Goal: Check status: Check status

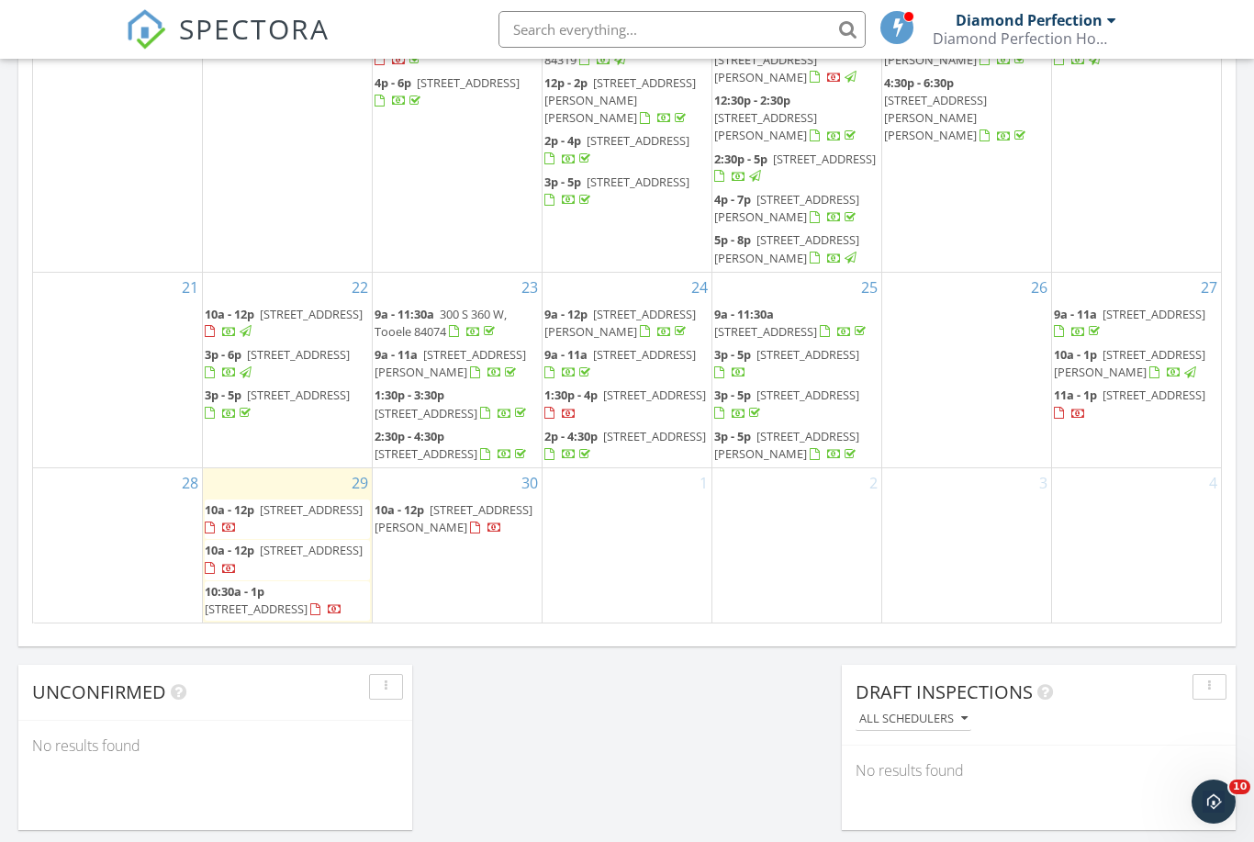
scroll to position [562, 0]
click at [197, 595] on div "28" at bounding box center [117, 545] width 169 height 154
click at [91, 603] on div "28" at bounding box center [117, 545] width 169 height 154
click at [125, 568] on div "28" at bounding box center [117, 545] width 169 height 154
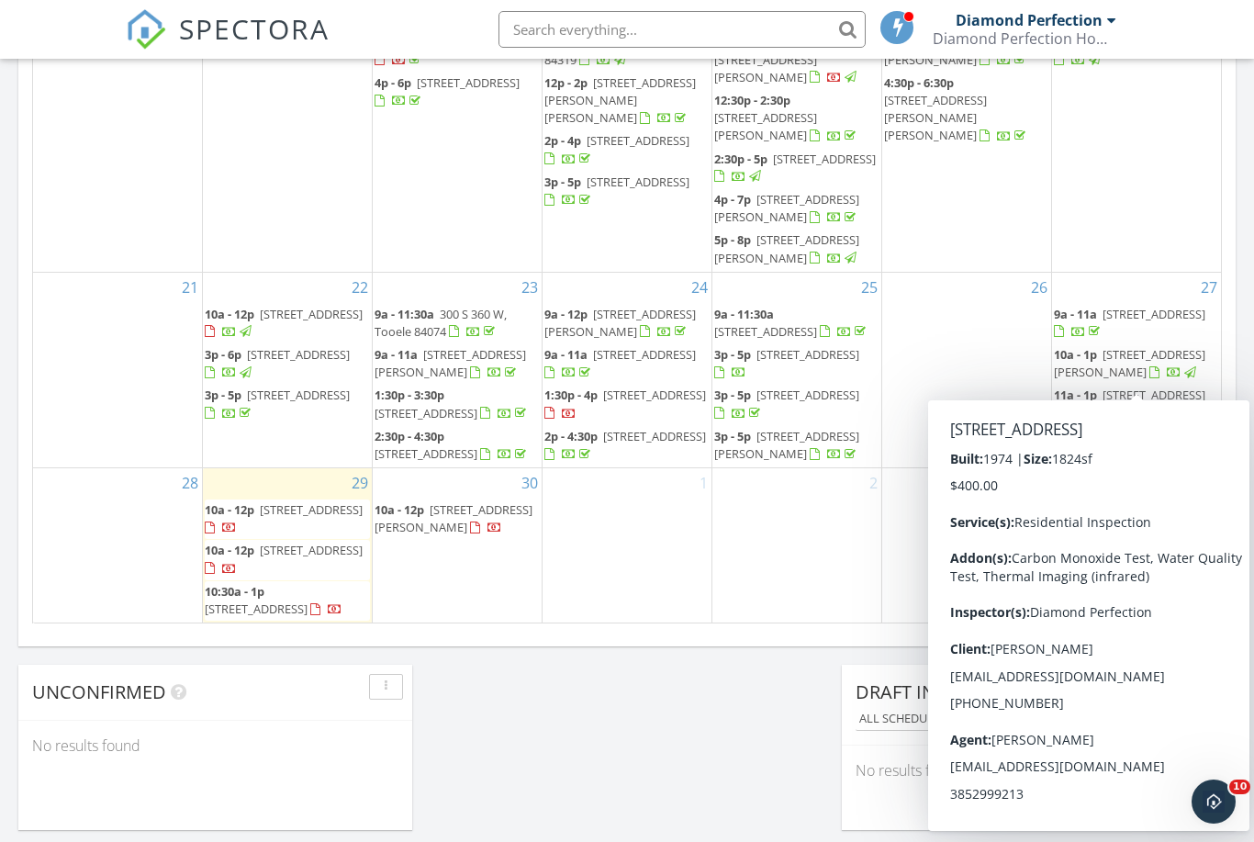
click at [1152, 387] on span "[STREET_ADDRESS]" at bounding box center [1154, 395] width 103 height 17
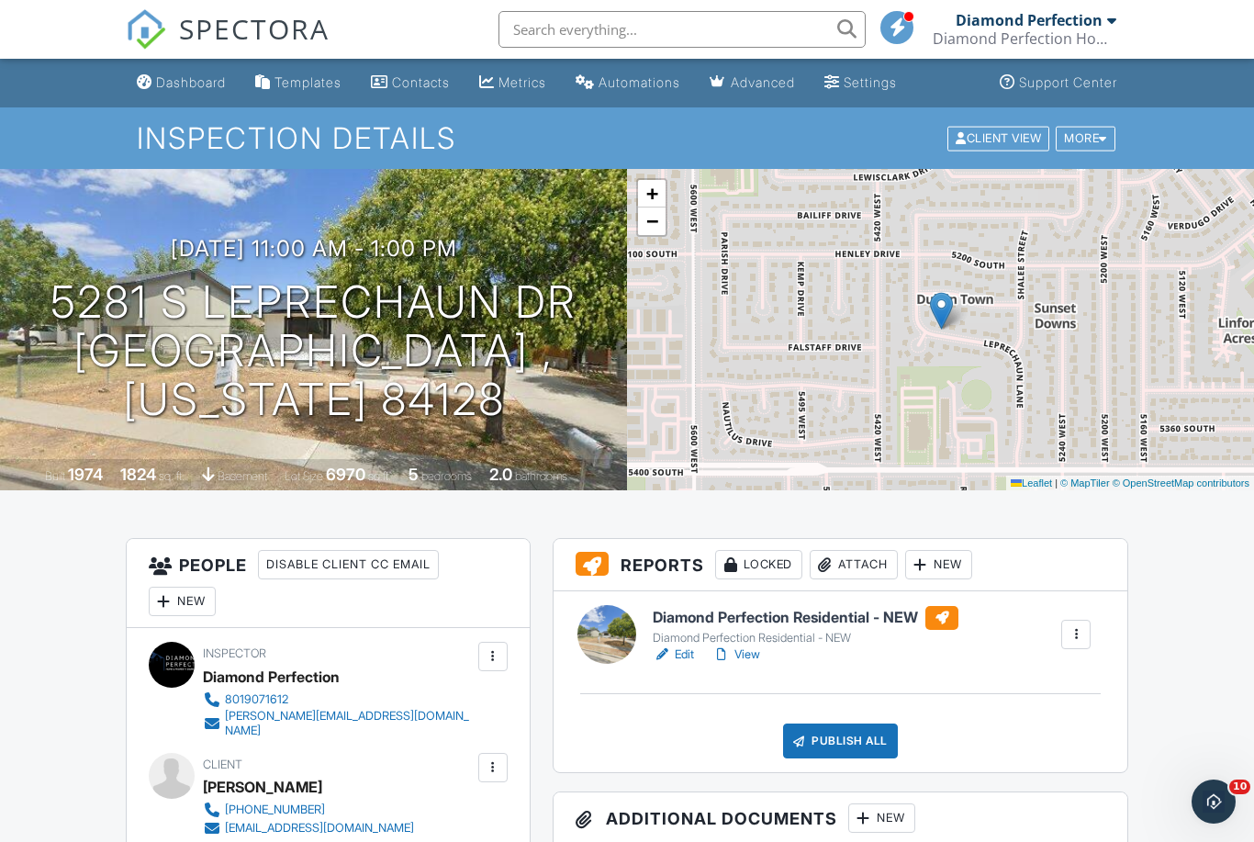
click at [207, 93] on link "Dashboard" at bounding box center [181, 83] width 104 height 34
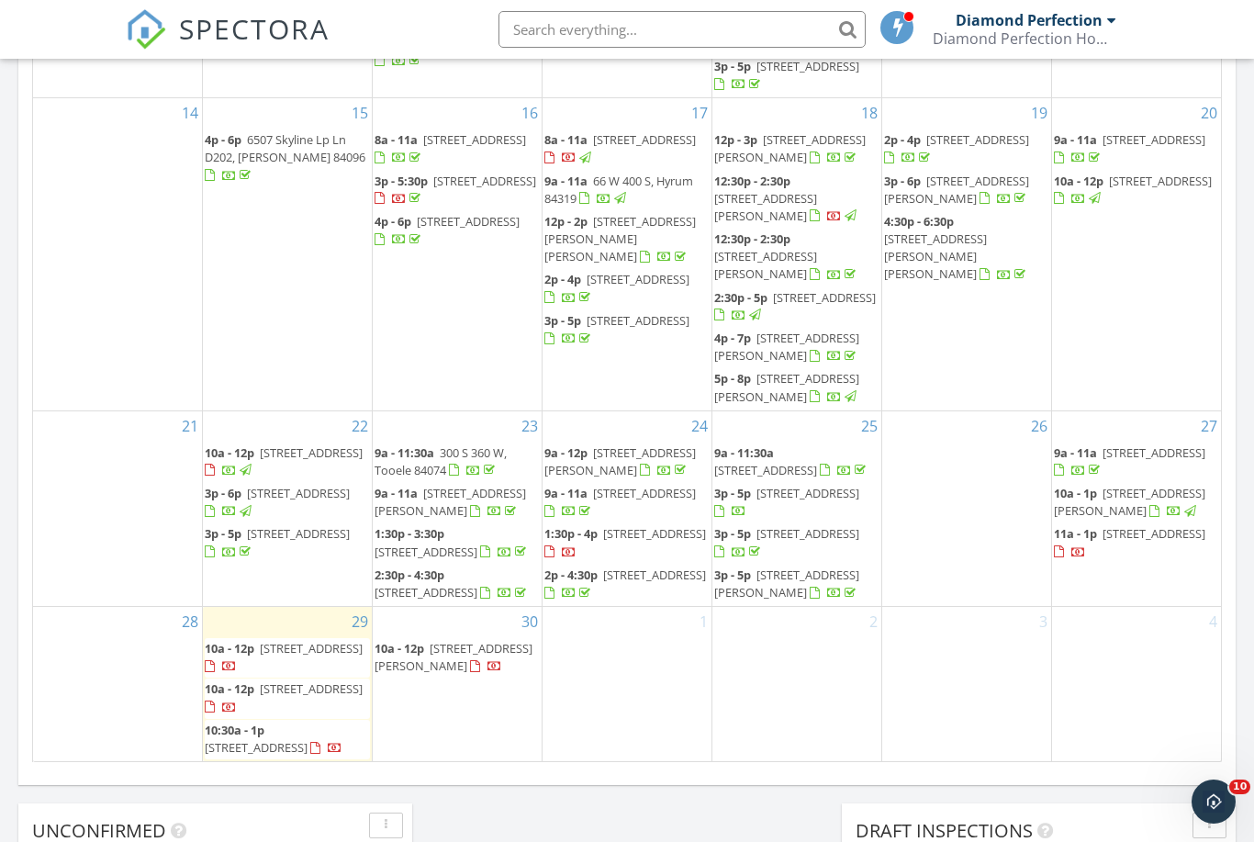
scroll to position [562, 0]
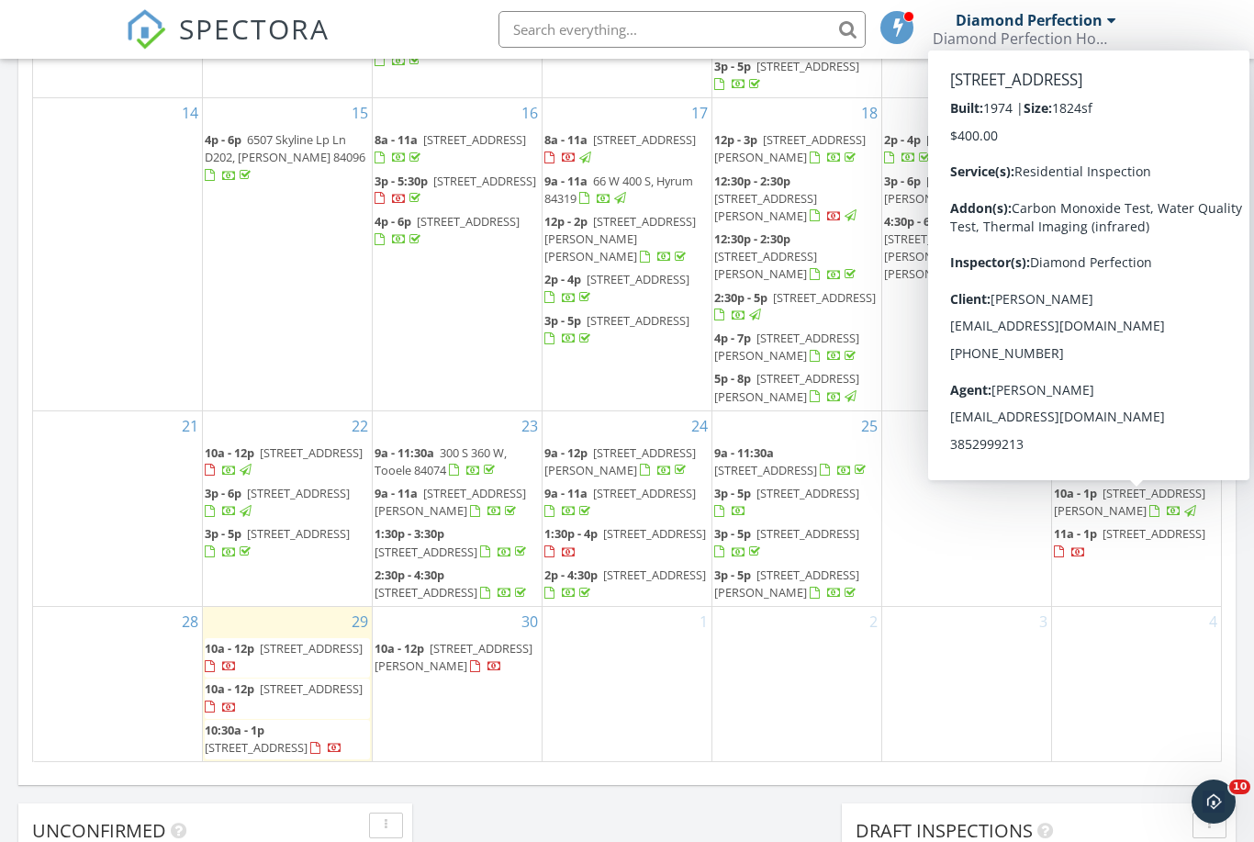
click at [927, 691] on div "3" at bounding box center [966, 684] width 169 height 154
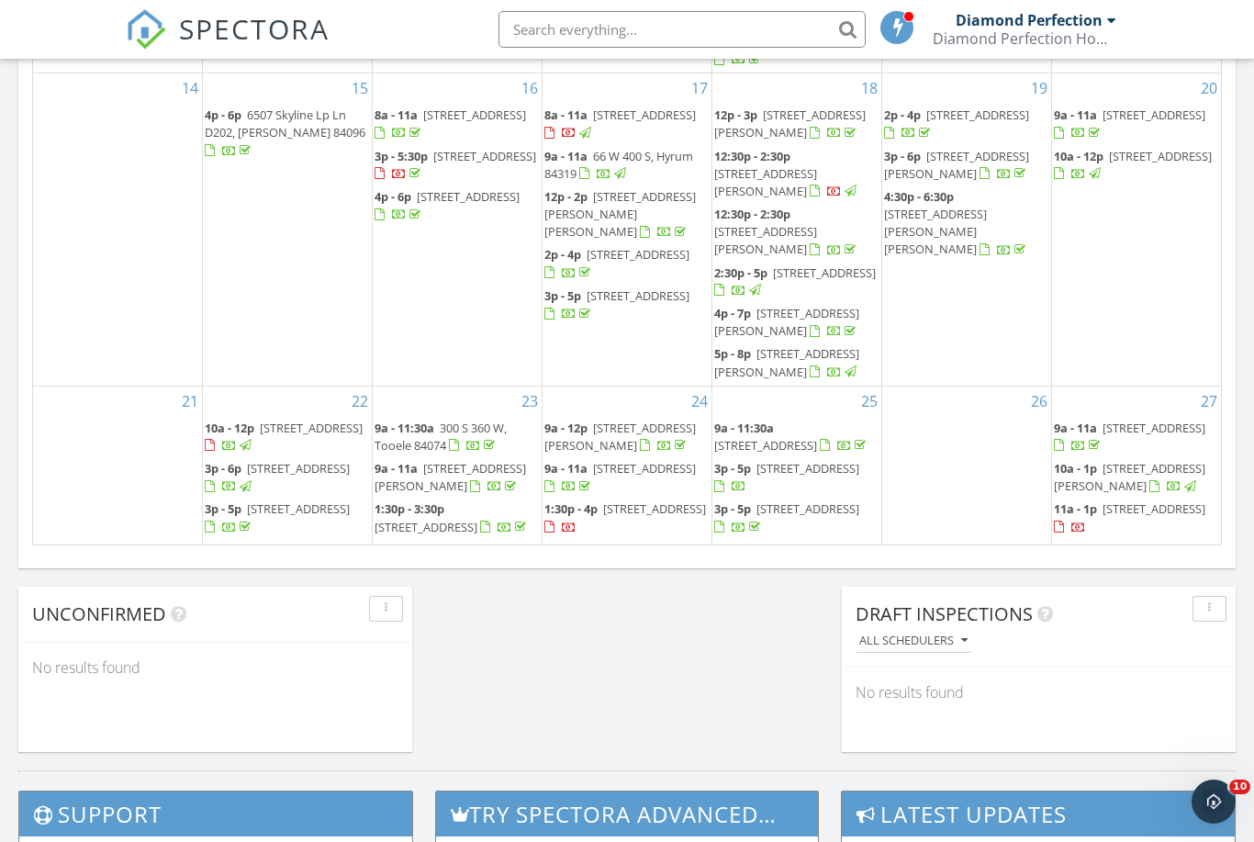
scroll to position [323, 0]
